Goal: Navigation & Orientation: Find specific page/section

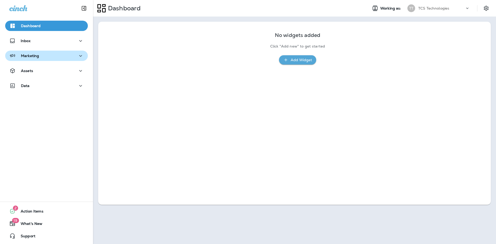
click at [51, 54] on div "Marketing" at bounding box center [46, 56] width 74 height 6
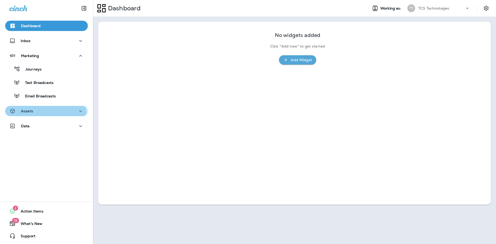
click at [34, 115] on button "Assets" at bounding box center [46, 111] width 83 height 10
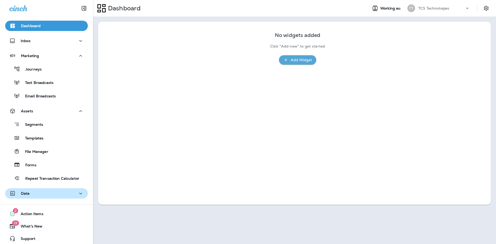
click at [33, 195] on div "Data" at bounding box center [46, 193] width 74 height 6
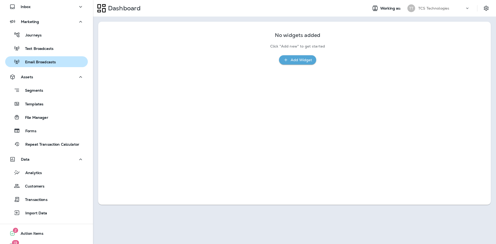
scroll to position [5, 0]
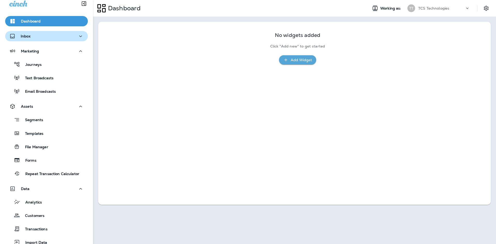
click at [52, 35] on div "Inbox" at bounding box center [46, 36] width 74 height 6
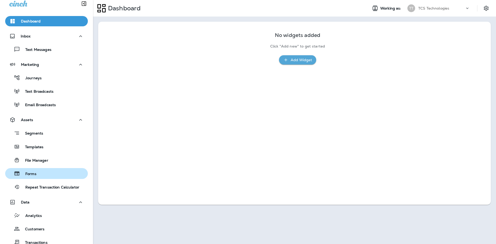
click at [42, 175] on div "Forms" at bounding box center [46, 174] width 79 height 8
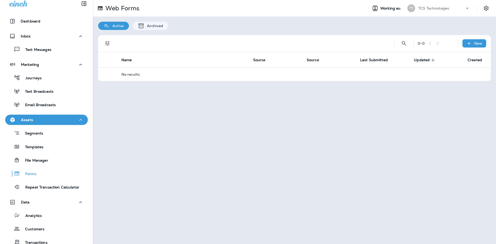
click at [454, 8] on div "TCS Technologies" at bounding box center [441, 8] width 47 height 8
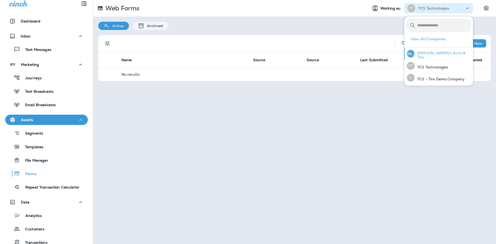
click at [432, 56] on p "[PERSON_NAME]'s Auto & Tire" at bounding box center [443, 55] width 56 height 8
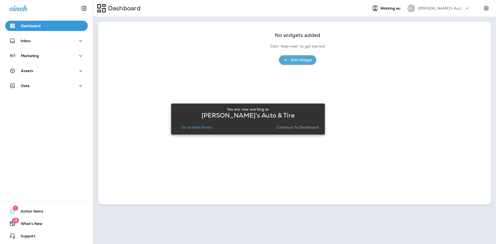
click at [289, 128] on p "Continue to Dashboard" at bounding box center [298, 127] width 42 height 4
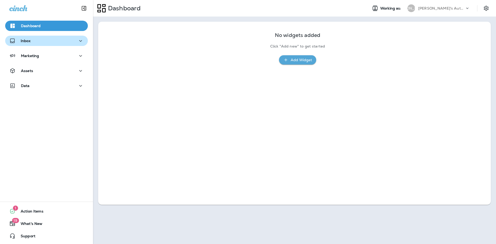
click at [43, 41] on div "Inbox" at bounding box center [46, 41] width 74 height 6
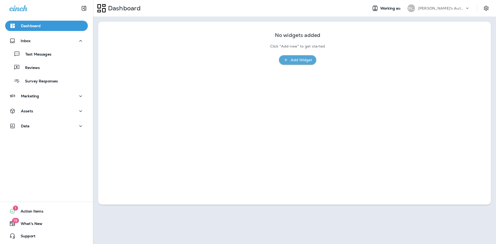
click at [41, 105] on div "Dashboard Inbox Text Messages Reviews Survey Responses Marketing Assets Data" at bounding box center [46, 77] width 93 height 123
click at [42, 98] on div "Marketing" at bounding box center [46, 96] width 74 height 6
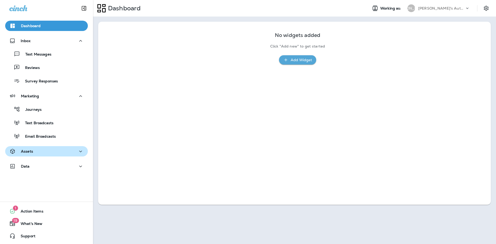
click at [46, 151] on div "Assets" at bounding box center [46, 151] width 74 height 6
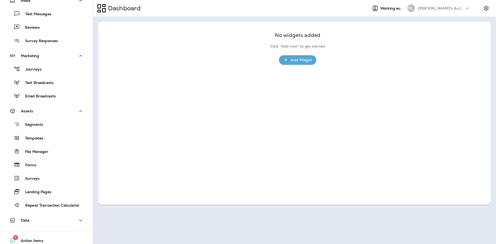
scroll to position [70, 0]
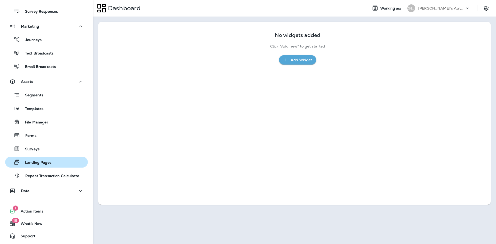
click at [50, 166] on div "Landing Pages" at bounding box center [29, 162] width 44 height 8
